Goal: Task Accomplishment & Management: Use online tool/utility

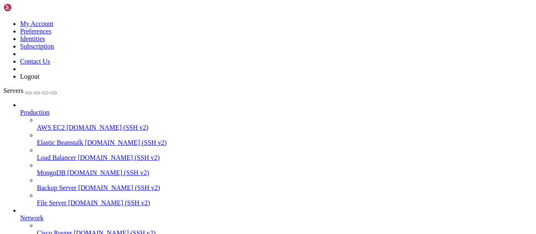
scroll to position [170, 0]
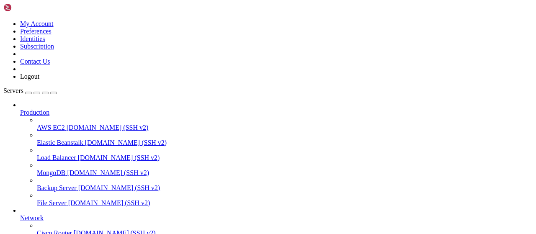
type input "/root"
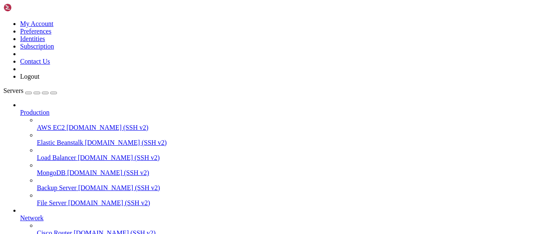
scroll to position [131, 0]
type input "/root/bybsa"
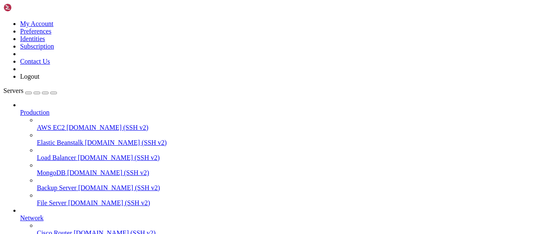
type textarea "[DOMAIN_NAME](host='[TECHNICAL_ID]', port=80)"
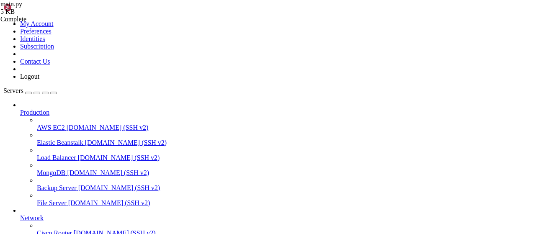
type textarea "return [(link, status, sub_date) for link, (status, sub_date) in latest.items()]"
